Goal: Information Seeking & Learning: Learn about a topic

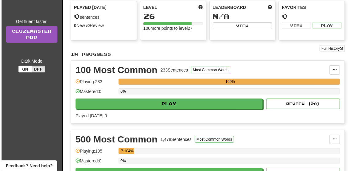
scroll to position [122, 0]
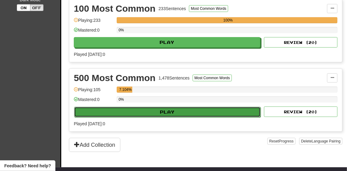
click at [178, 107] on button "Play" at bounding box center [167, 112] width 187 height 10
select select "**"
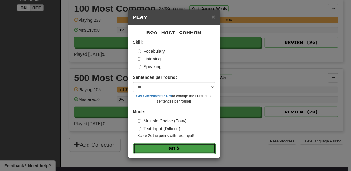
click at [182, 147] on button "Go" at bounding box center [174, 148] width 82 height 10
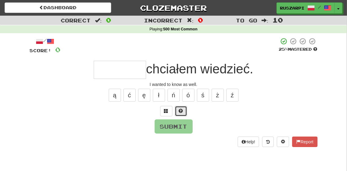
click at [183, 112] on button at bounding box center [181, 111] width 12 height 10
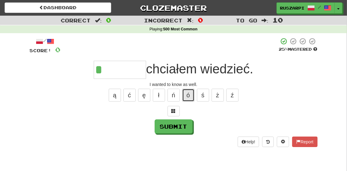
click at [188, 98] on button "ó" at bounding box center [188, 95] width 12 height 13
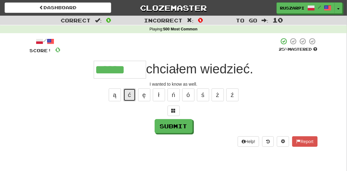
click at [130, 96] on button "ć" at bounding box center [130, 94] width 12 height 13
click at [175, 110] on span at bounding box center [174, 110] width 4 height 4
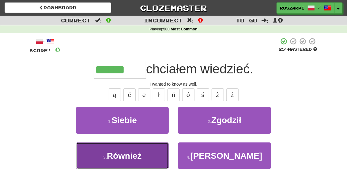
click at [133, 155] on span "Również" at bounding box center [124, 156] width 35 height 10
type input "*******"
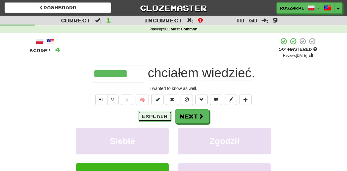
click at [154, 116] on button "Explain" at bounding box center [155, 116] width 34 height 10
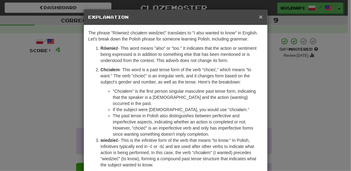
click at [259, 17] on span "×" at bounding box center [261, 16] width 4 height 7
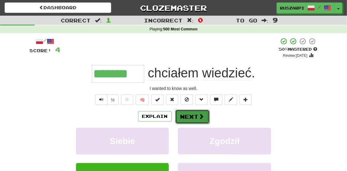
click at [194, 117] on button "Next" at bounding box center [192, 116] width 34 height 14
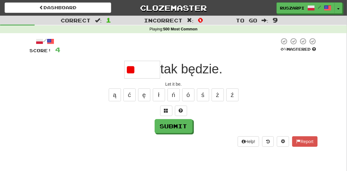
type input "*"
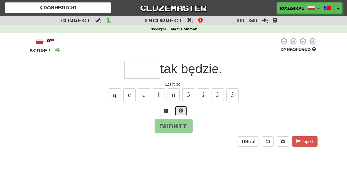
click at [184, 107] on button at bounding box center [181, 110] width 12 height 10
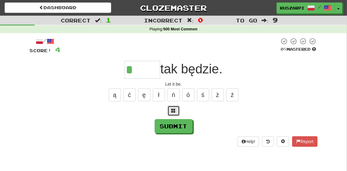
click at [173, 111] on span at bounding box center [174, 110] width 4 height 4
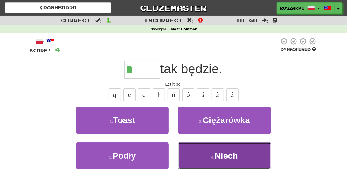
click at [249, 156] on button "4 . Niech" at bounding box center [224, 155] width 93 height 27
type input "*****"
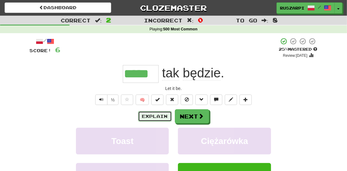
click at [154, 115] on button "Explain" at bounding box center [155, 116] width 34 height 10
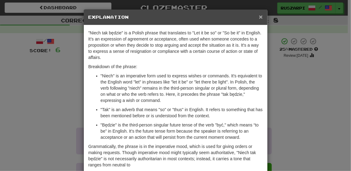
click at [259, 17] on span "×" at bounding box center [261, 16] width 4 height 7
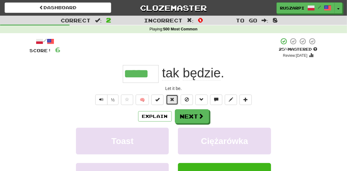
click at [173, 99] on span at bounding box center [172, 99] width 4 height 4
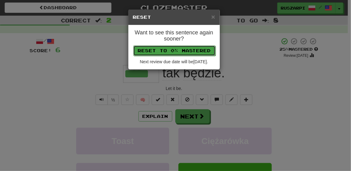
click at [167, 52] on button "Reset to 0% Mastered" at bounding box center [174, 50] width 82 height 10
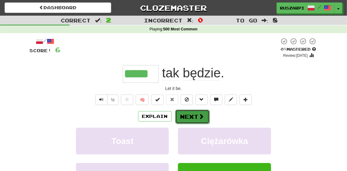
click at [195, 117] on button "Next" at bounding box center [192, 116] width 34 height 14
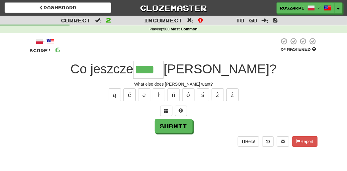
type input "****"
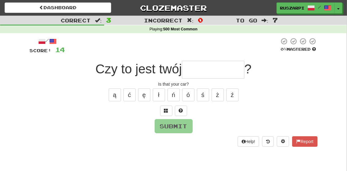
type input "*"
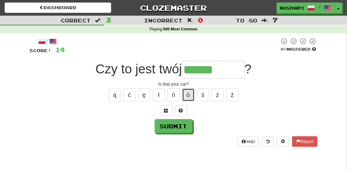
click at [187, 94] on button "ó" at bounding box center [188, 94] width 12 height 13
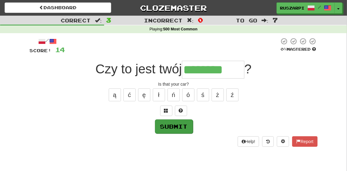
type input "********"
click at [176, 126] on button "Submit" at bounding box center [174, 126] width 38 height 14
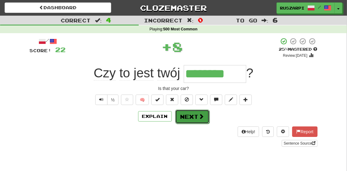
click at [197, 118] on button "Next" at bounding box center [192, 116] width 34 height 14
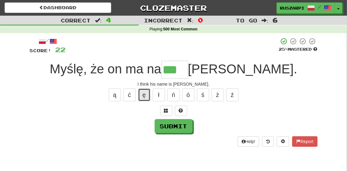
click at [146, 95] on button "ę" at bounding box center [144, 94] width 12 height 13
type input "****"
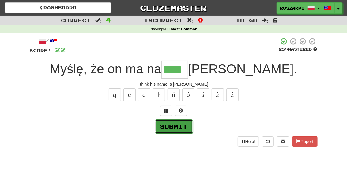
click at [176, 125] on button "Submit" at bounding box center [174, 126] width 38 height 14
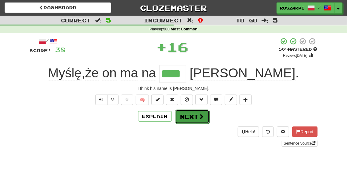
click at [192, 115] on button "Next" at bounding box center [192, 116] width 34 height 14
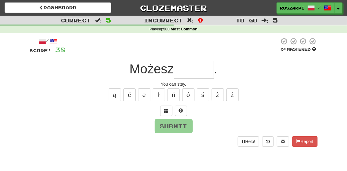
type input "*"
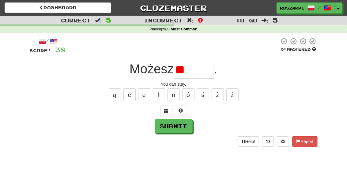
type input "*"
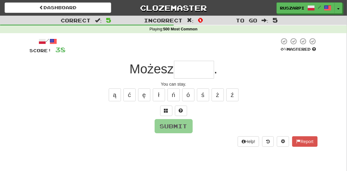
type input "*"
click at [182, 109] on span at bounding box center [181, 110] width 4 height 4
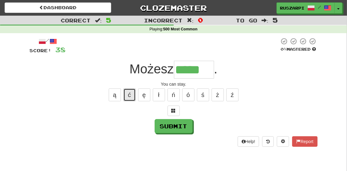
click at [132, 93] on button "ć" at bounding box center [130, 94] width 12 height 13
type input "******"
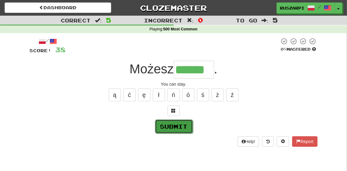
click at [179, 129] on button "Submit" at bounding box center [174, 126] width 38 height 14
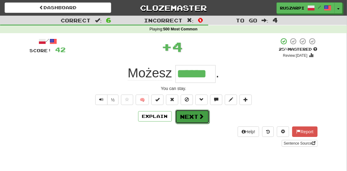
click at [193, 119] on button "Next" at bounding box center [192, 116] width 34 height 14
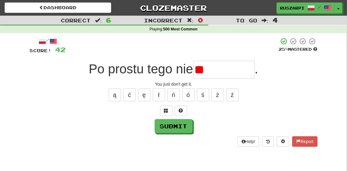
type input "*"
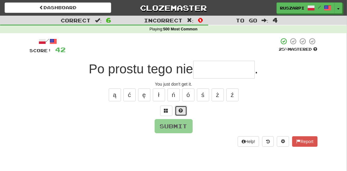
click at [182, 109] on span at bounding box center [181, 110] width 4 height 4
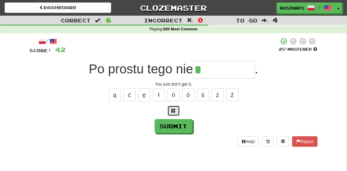
click at [172, 111] on span at bounding box center [174, 110] width 4 height 4
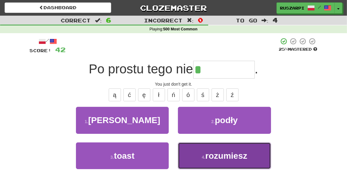
click at [239, 157] on span "rozumiesz" at bounding box center [227, 156] width 42 height 10
type input "*********"
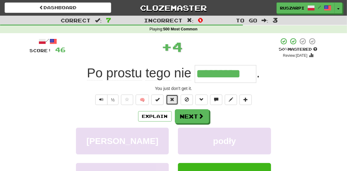
click at [174, 99] on span at bounding box center [172, 99] width 4 height 4
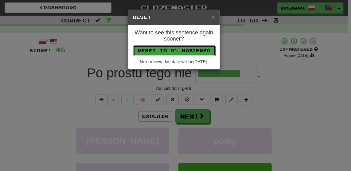
click at [162, 50] on button "Reset to 0% Mastered" at bounding box center [174, 50] width 82 height 10
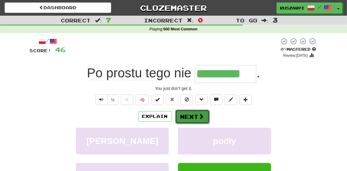
click at [193, 114] on button "Next" at bounding box center [192, 116] width 34 height 14
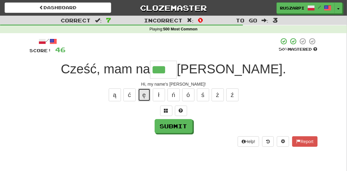
click at [144, 95] on button "ę" at bounding box center [144, 94] width 12 height 13
type input "****"
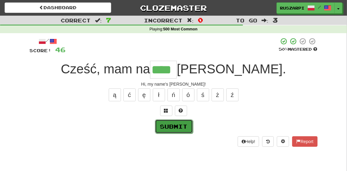
click at [179, 128] on button "Submit" at bounding box center [174, 126] width 38 height 14
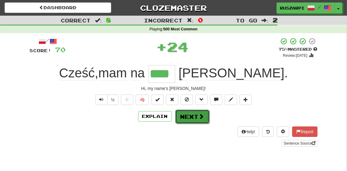
click at [191, 117] on button "Next" at bounding box center [192, 116] width 34 height 14
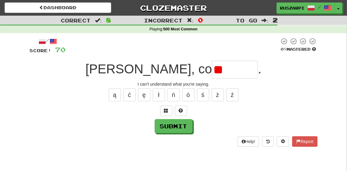
type input "*"
click at [188, 94] on button "ó" at bounding box center [188, 94] width 12 height 13
type input "******"
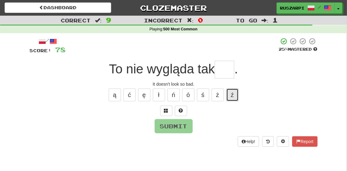
click at [233, 96] on button "ź" at bounding box center [233, 94] width 12 height 13
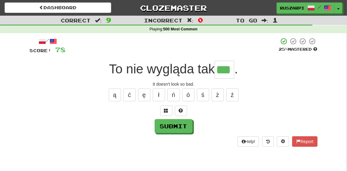
type input "***"
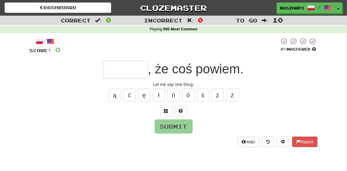
type input "*"
click at [180, 109] on span at bounding box center [181, 111] width 4 height 4
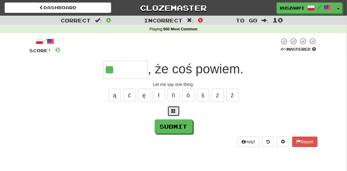
click at [174, 109] on span at bounding box center [174, 111] width 4 height 4
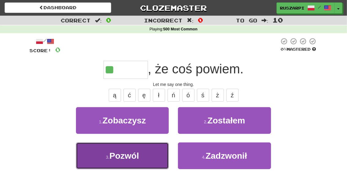
click at [138, 153] on span "Pozwól" at bounding box center [123, 156] width 29 height 10
type input "******"
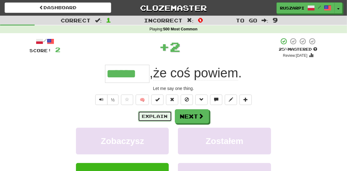
click at [156, 115] on button "Explain" at bounding box center [155, 116] width 34 height 10
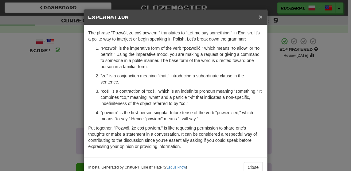
click at [260, 16] on span "×" at bounding box center [261, 16] width 4 height 7
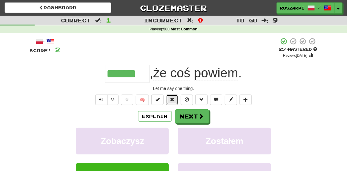
click at [171, 98] on span at bounding box center [172, 99] width 4 height 4
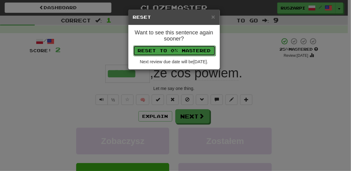
click at [174, 52] on button "Reset to 0% Mastered" at bounding box center [174, 50] width 82 height 10
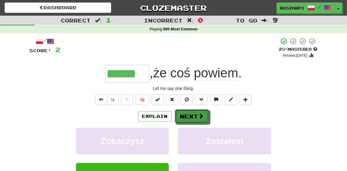
click at [193, 116] on button "Next" at bounding box center [192, 116] width 34 height 14
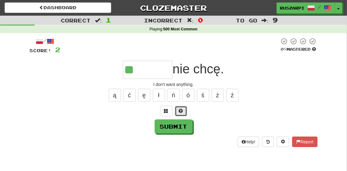
click at [179, 110] on span at bounding box center [181, 111] width 4 height 4
click at [175, 110] on span at bounding box center [174, 111] width 4 height 4
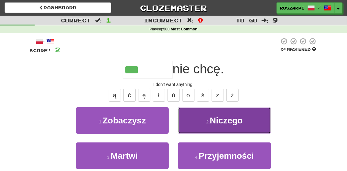
click at [250, 121] on button "2 . Niczego" at bounding box center [224, 120] width 93 height 27
type input "*******"
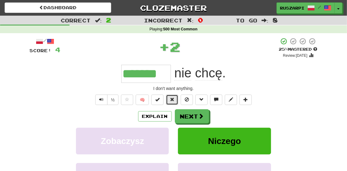
click at [174, 99] on span at bounding box center [172, 99] width 4 height 4
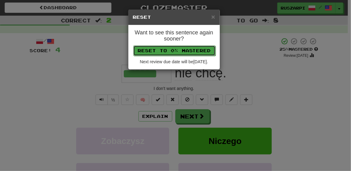
click at [166, 48] on button "Reset to 0% Mastered" at bounding box center [174, 50] width 82 height 10
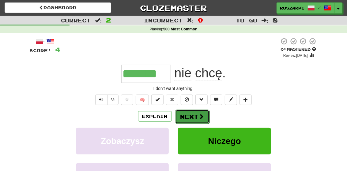
click at [195, 113] on button "Next" at bounding box center [192, 116] width 34 height 14
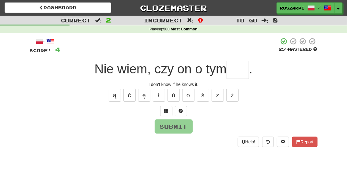
type input "*"
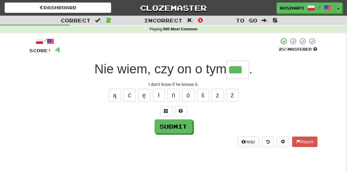
type input "***"
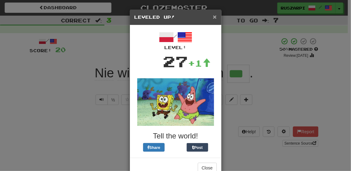
click at [215, 16] on div "× Leveled Up!" at bounding box center [175, 18] width 91 height 16
click at [214, 16] on span "×" at bounding box center [215, 16] width 4 height 7
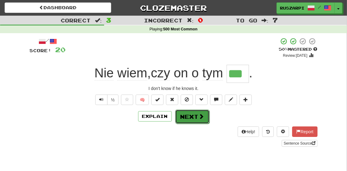
click at [195, 113] on button "Next" at bounding box center [192, 116] width 34 height 14
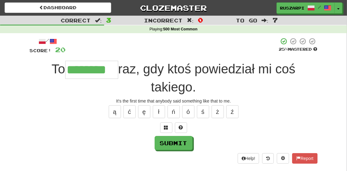
type input "********"
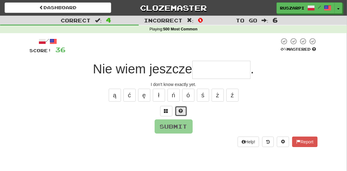
click at [178, 110] on button at bounding box center [181, 111] width 12 height 10
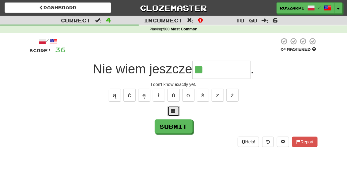
click at [173, 109] on span at bounding box center [174, 111] width 4 height 4
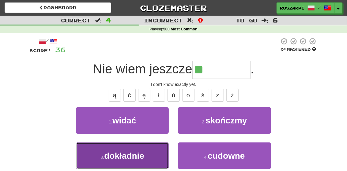
click at [145, 156] on button "3 . dokładnie" at bounding box center [122, 155] width 93 height 27
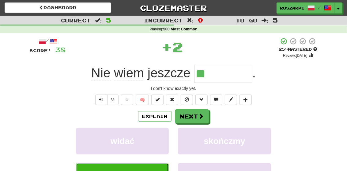
type input "*********"
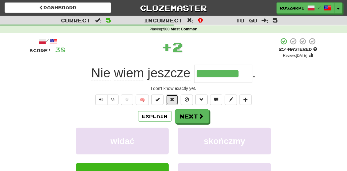
click at [174, 98] on span at bounding box center [172, 99] width 4 height 4
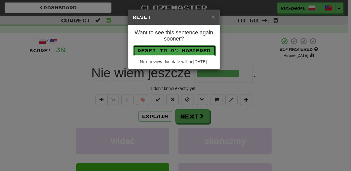
click at [170, 52] on button "Reset to 0% Mastered" at bounding box center [174, 50] width 82 height 10
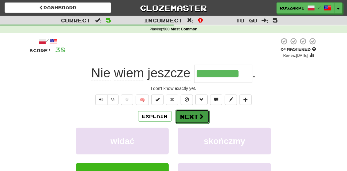
click at [197, 115] on button "Next" at bounding box center [192, 116] width 34 height 14
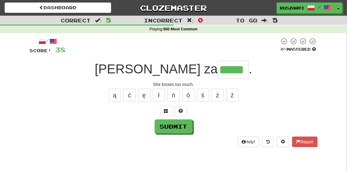
scroll to position [0, 0]
type input "****"
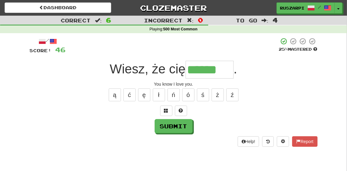
type input "******"
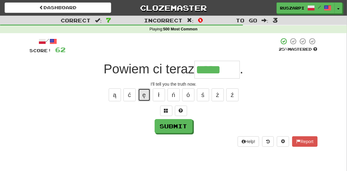
click at [142, 95] on button "ę" at bounding box center [144, 94] width 12 height 13
type input "******"
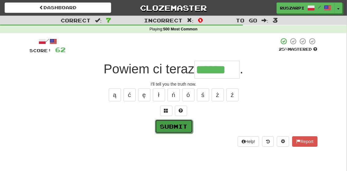
click at [177, 127] on button "Submit" at bounding box center [174, 126] width 38 height 14
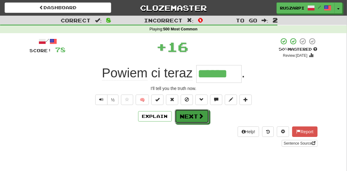
drag, startPoint x: 192, startPoint y: 117, endPoint x: 188, endPoint y: 118, distance: 4.1
click at [191, 117] on button "Next" at bounding box center [192, 116] width 34 height 14
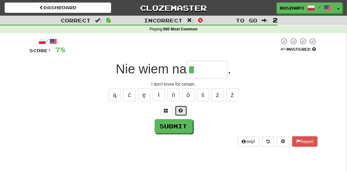
click at [180, 110] on span at bounding box center [181, 110] width 4 height 4
click at [143, 95] on button "ę" at bounding box center [144, 94] width 12 height 13
click at [118, 96] on button "ą" at bounding box center [115, 94] width 12 height 13
type input "*****"
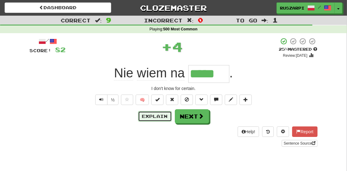
click at [156, 116] on button "Explain" at bounding box center [155, 116] width 34 height 10
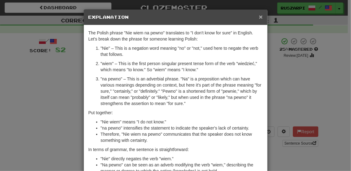
click at [259, 16] on span "×" at bounding box center [261, 16] width 4 height 7
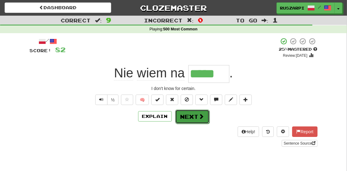
click at [194, 116] on button "Next" at bounding box center [192, 116] width 34 height 14
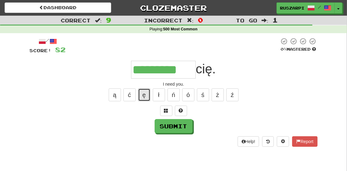
click at [144, 96] on button "ę" at bounding box center [144, 94] width 12 height 13
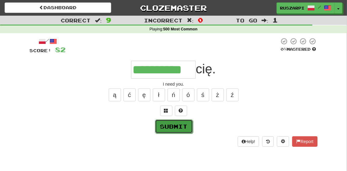
click at [179, 127] on button "Submit" at bounding box center [174, 126] width 38 height 14
type input "**********"
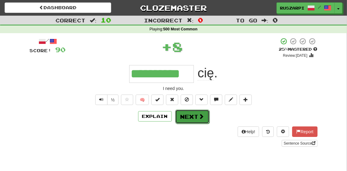
click at [192, 119] on button "Next" at bounding box center [192, 116] width 34 height 14
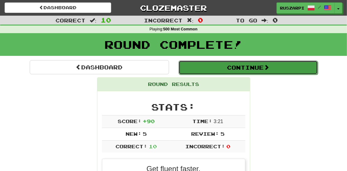
click at [263, 67] on button "Continue" at bounding box center [249, 67] width 140 height 14
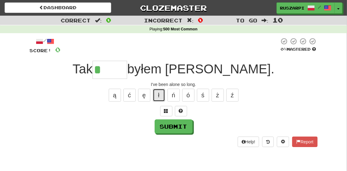
click at [159, 91] on button "ł" at bounding box center [159, 95] width 12 height 13
type input "*****"
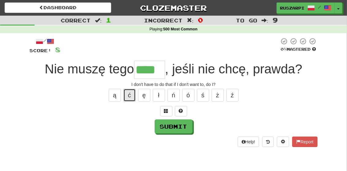
click at [130, 94] on button "ć" at bounding box center [130, 95] width 12 height 13
type input "*****"
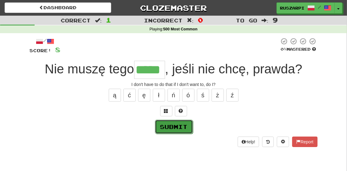
click at [178, 127] on button "Submit" at bounding box center [174, 127] width 38 height 14
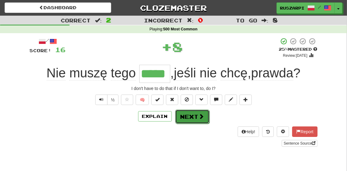
click at [197, 117] on button "Next" at bounding box center [192, 116] width 34 height 14
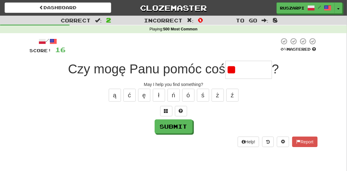
type input "*"
click at [215, 93] on button "ż" at bounding box center [218, 95] width 12 height 13
click at [234, 96] on button "ź" at bounding box center [233, 95] width 12 height 13
click at [128, 93] on button "ć" at bounding box center [130, 95] width 12 height 13
type input "*******"
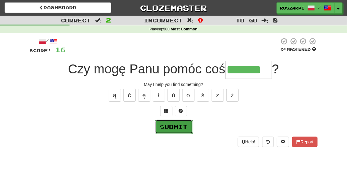
click at [179, 126] on button "Submit" at bounding box center [174, 127] width 38 height 14
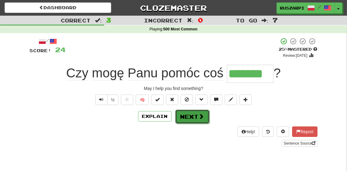
click at [196, 117] on button "Next" at bounding box center [192, 116] width 34 height 14
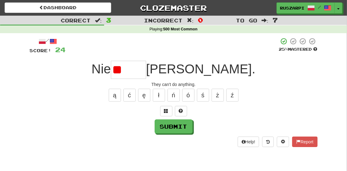
type input "*"
click at [143, 95] on button "ę" at bounding box center [144, 95] width 12 height 13
click at [157, 95] on button "ł" at bounding box center [159, 95] width 12 height 13
click at [145, 95] on button "ę" at bounding box center [144, 95] width 12 height 13
click at [113, 94] on button "ą" at bounding box center [115, 95] width 12 height 13
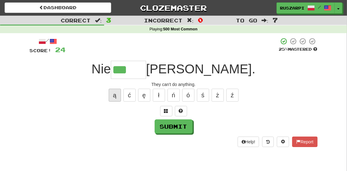
type input "****"
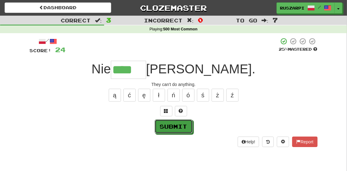
click at [179, 128] on button "Submit" at bounding box center [174, 126] width 38 height 14
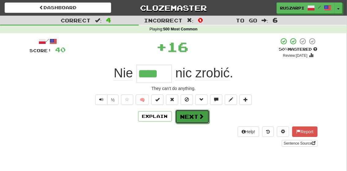
click at [196, 117] on button "Next" at bounding box center [192, 116] width 34 height 14
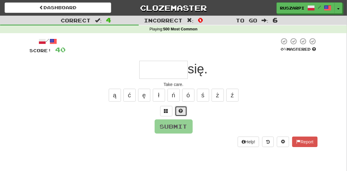
click at [182, 110] on span at bounding box center [181, 111] width 4 height 4
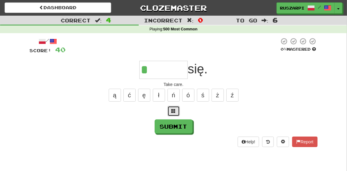
click at [174, 110] on span at bounding box center [174, 111] width 4 height 4
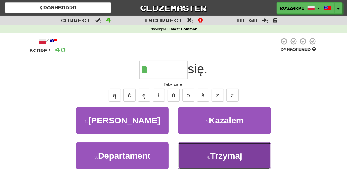
click at [247, 152] on button "4 . Trzymaj" at bounding box center [224, 155] width 93 height 27
type input "*******"
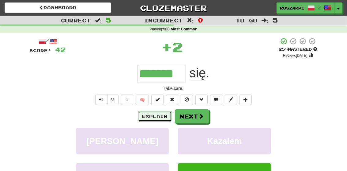
click at [152, 116] on button "Explain" at bounding box center [155, 116] width 34 height 10
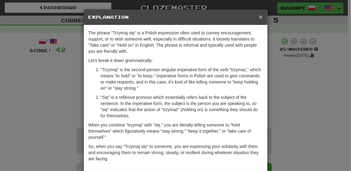
click at [259, 17] on span "×" at bounding box center [261, 16] width 4 height 7
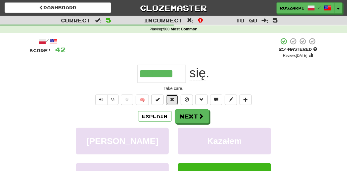
click at [173, 100] on span at bounding box center [172, 99] width 4 height 4
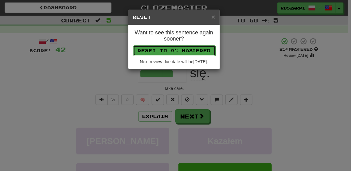
click at [166, 49] on button "Reset to 0% Mastered" at bounding box center [174, 50] width 82 height 10
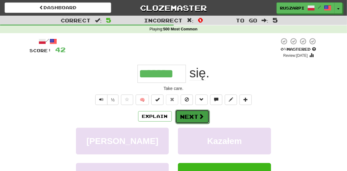
click at [195, 116] on button "Next" at bounding box center [192, 116] width 34 height 14
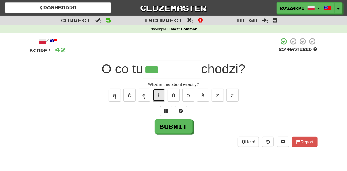
click at [161, 94] on button "ł" at bounding box center [159, 95] width 12 height 13
type input "*********"
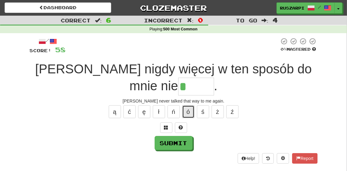
click at [189, 109] on button "ó" at bounding box center [188, 111] width 12 height 13
click at [158, 113] on button "ł" at bounding box center [159, 111] width 12 height 13
type input "*****"
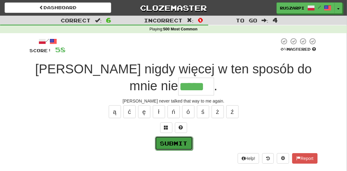
click at [178, 144] on button "Submit" at bounding box center [174, 143] width 38 height 14
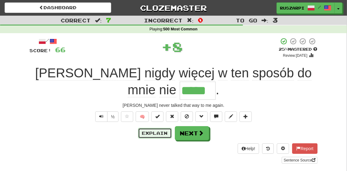
click at [152, 132] on button "Explain" at bounding box center [155, 133] width 34 height 10
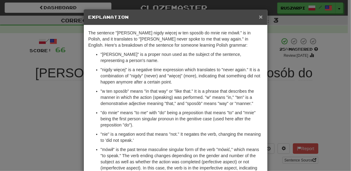
drag, startPoint x: 259, startPoint y: 17, endPoint x: 246, endPoint y: 22, distance: 13.9
click at [259, 16] on span "×" at bounding box center [261, 16] width 4 height 7
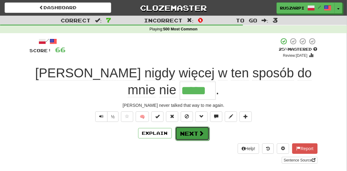
click at [194, 132] on button "Next" at bounding box center [192, 133] width 34 height 14
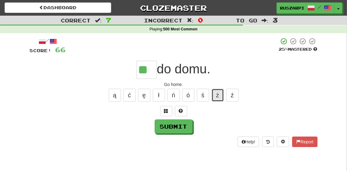
click at [220, 97] on button "ż" at bounding box center [218, 95] width 12 height 13
click at [234, 96] on button "ź" at bounding box center [233, 95] width 12 height 13
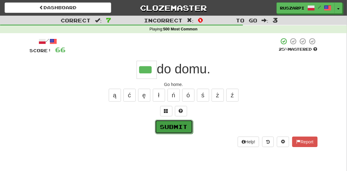
click at [174, 127] on button "Submit" at bounding box center [174, 127] width 38 height 14
type input "***"
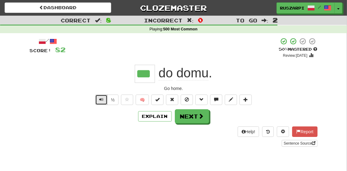
click at [102, 102] on button "Text-to-speech controls" at bounding box center [101, 99] width 12 height 10
click at [200, 117] on span at bounding box center [202, 116] width 6 height 6
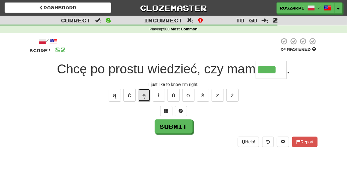
click at [145, 94] on button "ę" at bounding box center [144, 95] width 12 height 13
type input "*****"
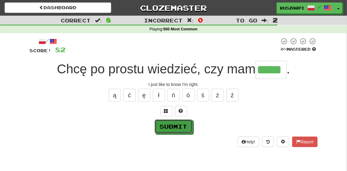
click at [183, 125] on button "Submit" at bounding box center [174, 126] width 38 height 14
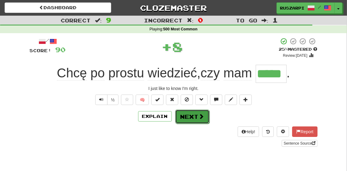
click at [193, 118] on button "Next" at bounding box center [192, 116] width 34 height 14
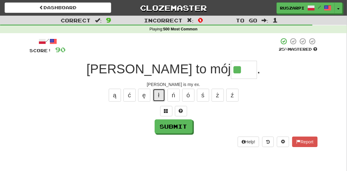
click at [157, 93] on button "ł" at bounding box center [159, 95] width 12 height 13
type input "****"
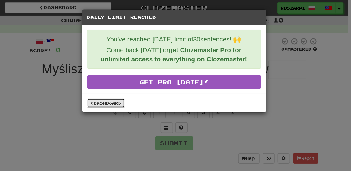
click at [111, 102] on link "Dashboard" at bounding box center [106, 102] width 38 height 9
